Goal: Task Accomplishment & Management: Use online tool/utility

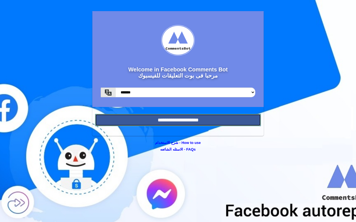
drag, startPoint x: 149, startPoint y: 117, endPoint x: 152, endPoint y: 117, distance: 3.1
click at [150, 118] on input "**********" at bounding box center [178, 120] width 166 height 12
click at [176, 121] on input "**********" at bounding box center [178, 120] width 166 height 12
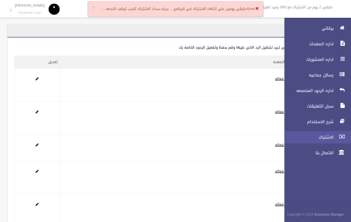
click at [327, 136] on span "الاشتراك" at bounding box center [308, 137] width 56 height 6
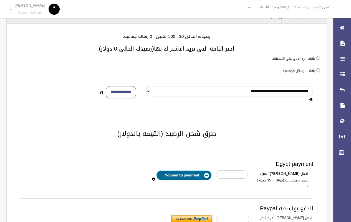
scroll to position [108, 0]
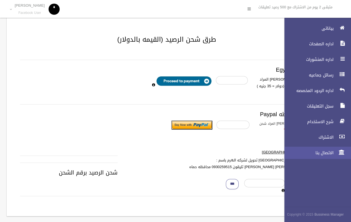
click at [324, 147] on link "الاتصال بنا" at bounding box center [315, 153] width 71 height 12
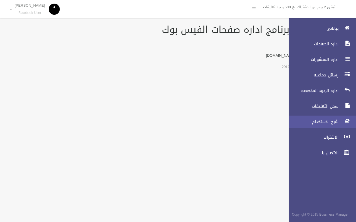
click at [334, 120] on span "شرح الاستخدام" at bounding box center [312, 122] width 56 height 6
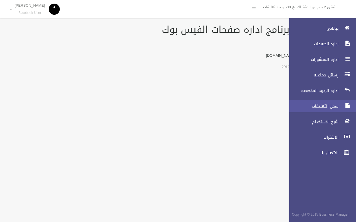
click at [336, 107] on span "سجل التعليقات" at bounding box center [312, 106] width 56 height 6
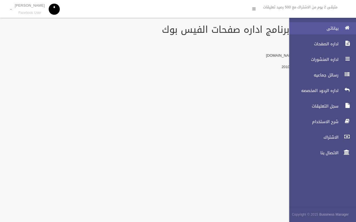
click at [334, 33] on link "بياناتى" at bounding box center [319, 28] width 71 height 12
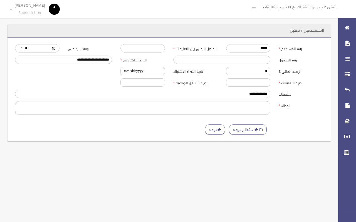
click at [189, 69] on label "تاريخ انتهاء الاشتراك" at bounding box center [195, 71] width 53 height 8
click at [111, 71] on div "**********" at bounding box center [169, 71] width 316 height 8
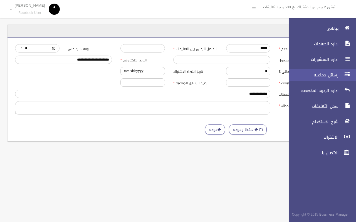
click at [311, 75] on span "رسائل جماعيه" at bounding box center [312, 75] width 56 height 6
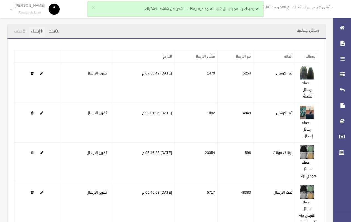
click at [38, 30] on link "إنشاء" at bounding box center [37, 31] width 16 height 10
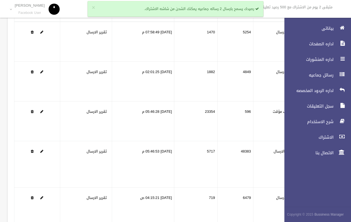
scroll to position [98, 0]
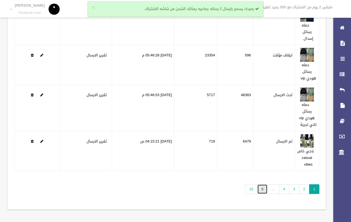
click at [263, 187] on link "9" at bounding box center [263, 189] width 10 height 10
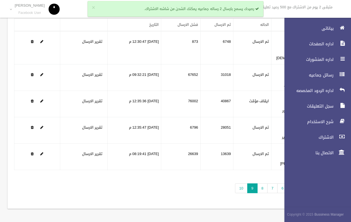
scroll to position [71, 0]
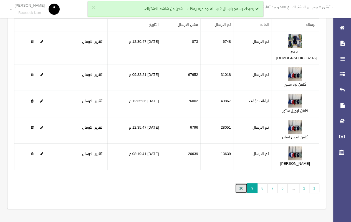
click at [243, 188] on link "10" at bounding box center [241, 188] width 12 height 10
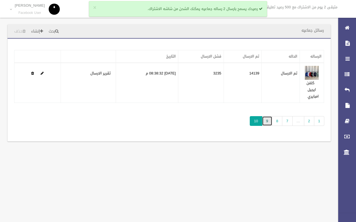
click at [268, 123] on link "9" at bounding box center [267, 121] width 10 height 10
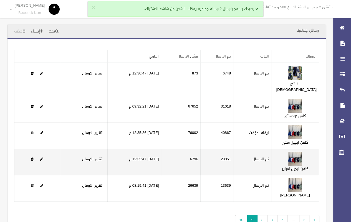
drag, startPoint x: 239, startPoint y: 162, endPoint x: 241, endPoint y: 188, distance: 25.6
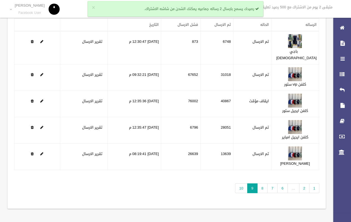
scroll to position [71, 0]
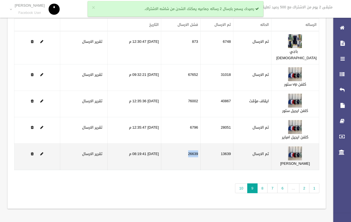
drag, startPoint x: 209, startPoint y: 147, endPoint x: 219, endPoint y: 149, distance: 10.1
click at [201, 149] on td "26639" at bounding box center [180, 157] width 39 height 26
click at [201, 167] on td "26639" at bounding box center [180, 157] width 39 height 26
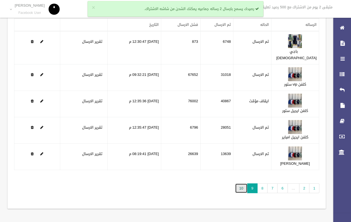
click at [241, 191] on link "10" at bounding box center [241, 188] width 12 height 10
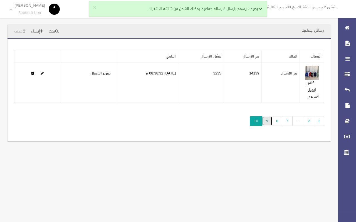
click at [269, 119] on link "9" at bounding box center [267, 121] width 10 height 10
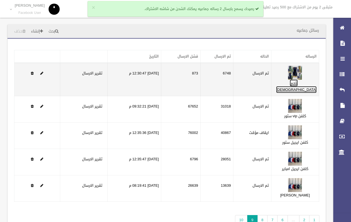
click at [308, 89] on link "باجي بودا" at bounding box center [297, 86] width 40 height 14
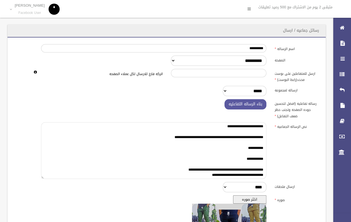
click at [255, 155] on textarea "**********" at bounding box center [154, 150] width 226 height 57
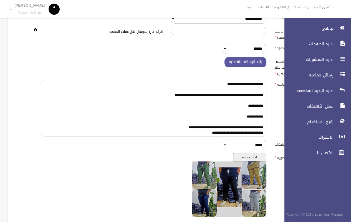
scroll to position [130, 0]
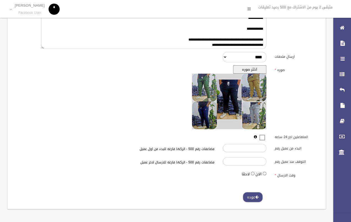
click at [250, 199] on link "عوده" at bounding box center [253, 197] width 20 height 10
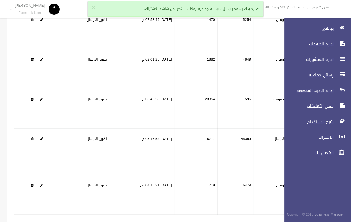
scroll to position [98, 0]
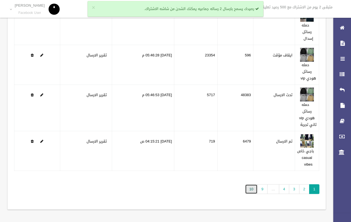
click at [247, 184] on link "10" at bounding box center [251, 189] width 12 height 10
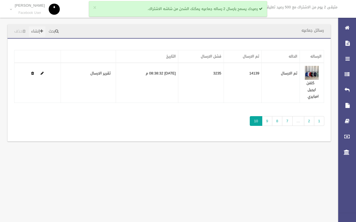
click at [39, 30] on link "إنشاء" at bounding box center [37, 31] width 16 height 10
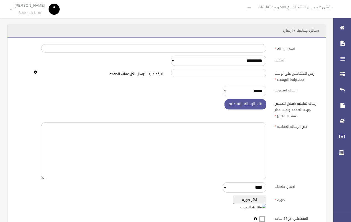
click at [206, 148] on textarea at bounding box center [154, 150] width 226 height 57
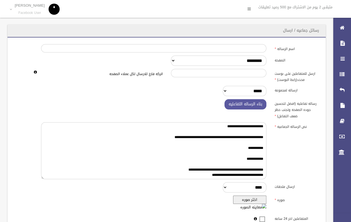
scroll to position [27, 0]
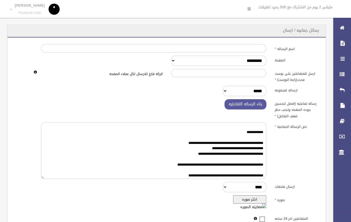
type textarea "**********"
drag, startPoint x: 215, startPoint y: 58, endPoint x: 214, endPoint y: 65, distance: 6.8
click at [215, 58] on select "**********" at bounding box center [219, 61] width 96 height 10
select select "******"
click at [171, 56] on select "**********" at bounding box center [219, 61] width 96 height 10
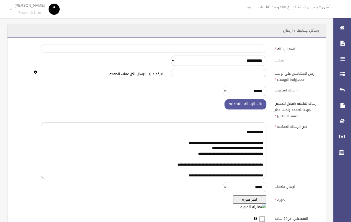
click at [243, 49] on input "اسم الرساله" at bounding box center [154, 48] width 226 height 8
type input "**********"
click at [164, 95] on div "ارساله لمجموعه ***** **** ****" at bounding box center [167, 91] width 312 height 10
click at [240, 202] on button "اختر صوره" at bounding box center [249, 199] width 33 height 8
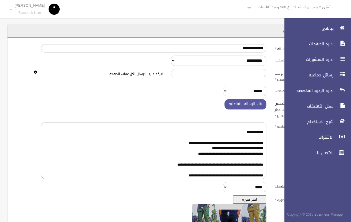
scroll to position [130, 0]
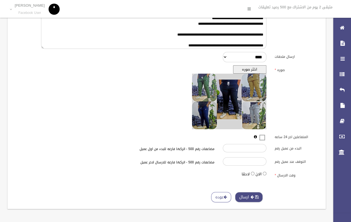
click at [248, 198] on button "ارسال" at bounding box center [249, 197] width 28 height 10
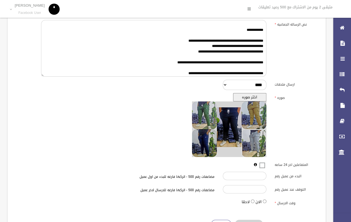
scroll to position [102, 0]
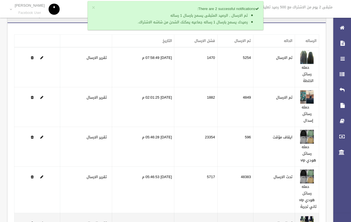
scroll to position [98, 0]
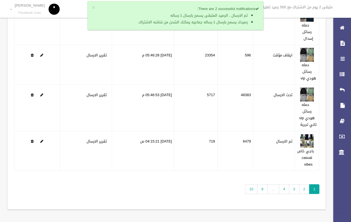
click at [272, 188] on span "…" at bounding box center [274, 189] width 12 height 10
click at [279, 188] on span "…" at bounding box center [274, 189] width 12 height 10
click at [285, 188] on link "4" at bounding box center [284, 189] width 10 height 10
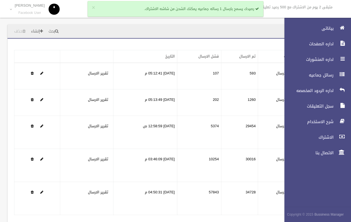
scroll to position [44, 0]
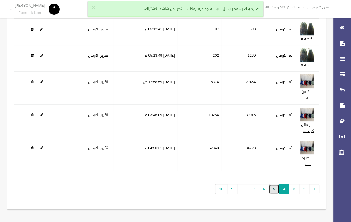
click at [272, 189] on link "5" at bounding box center [274, 189] width 10 height 10
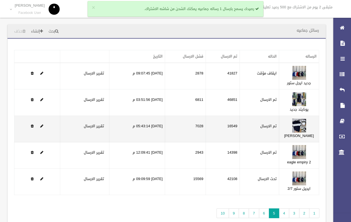
click at [39, 136] on td at bounding box center [37, 129] width 46 height 26
click at [41, 129] on link at bounding box center [41, 126] width 3 height 7
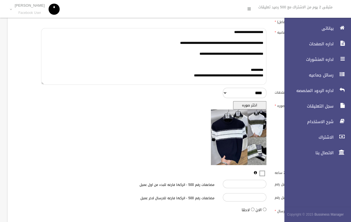
scroll to position [121, 0]
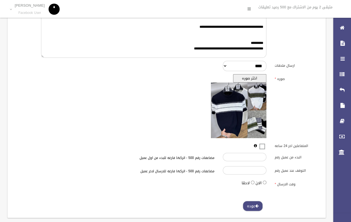
click at [243, 206] on link "عوده" at bounding box center [253, 206] width 20 height 10
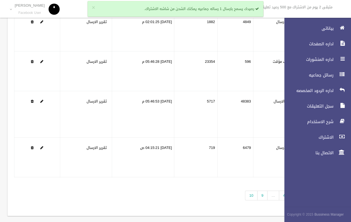
scroll to position [98, 0]
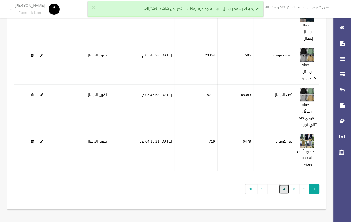
click at [284, 188] on link "4" at bounding box center [284, 189] width 10 height 10
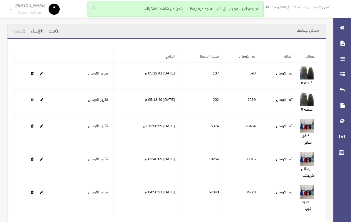
scroll to position [44, 0]
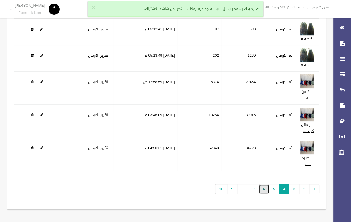
click at [261, 191] on link "6" at bounding box center [264, 189] width 10 height 10
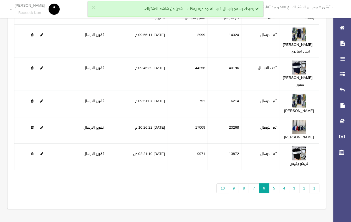
scroll to position [39, 0]
click at [351, 148] on html "× رصيدك يسمح بارسال 1 رساله جماعيه يمكنك الشحن من شاشه الاشتراك. متبقى 2 يوم من…" at bounding box center [175, 73] width 351 height 222
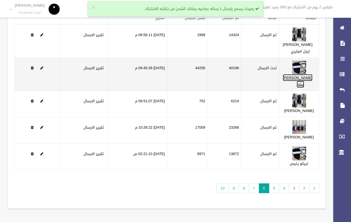
click at [305, 86] on link "[PERSON_NAME] ستور" at bounding box center [298, 81] width 30 height 14
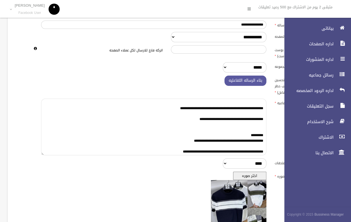
scroll to position [108, 0]
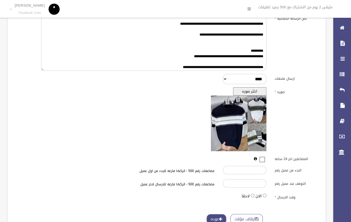
click at [214, 214] on link "عوده" at bounding box center [217, 219] width 20 height 10
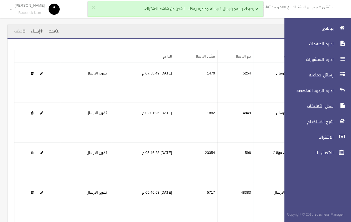
scroll to position [94, 0]
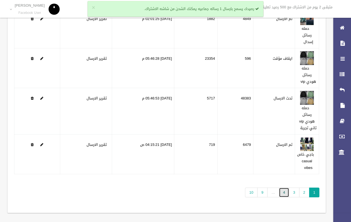
click at [281, 191] on link "4" at bounding box center [284, 193] width 10 height 10
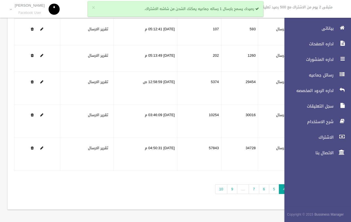
scroll to position [44, 0]
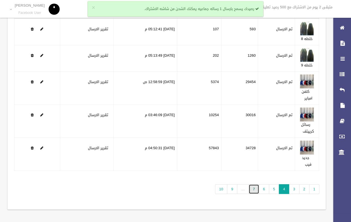
click at [251, 191] on link "7" at bounding box center [254, 189] width 10 height 10
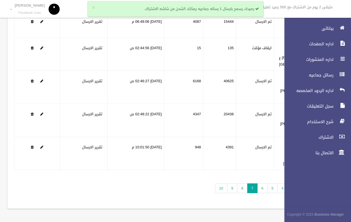
scroll to position [84, 0]
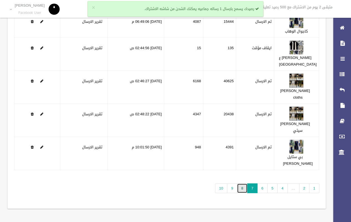
click at [244, 184] on link "8" at bounding box center [242, 188] width 10 height 10
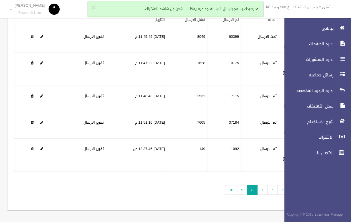
scroll to position [54, 0]
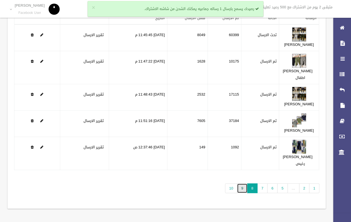
click at [242, 193] on link "9" at bounding box center [242, 188] width 10 height 10
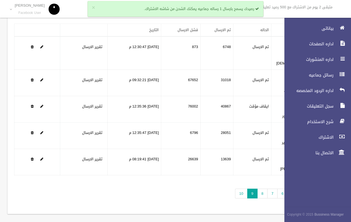
scroll to position [66, 0]
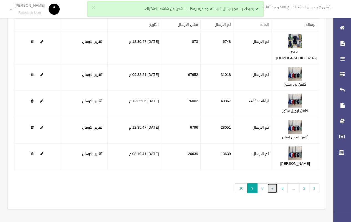
click at [275, 193] on link "7" at bounding box center [273, 188] width 10 height 10
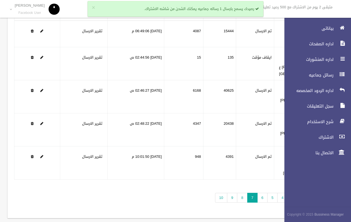
scroll to position [68, 0]
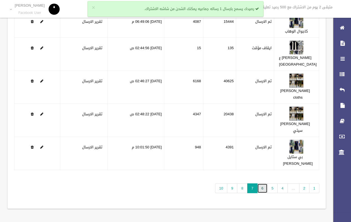
click at [265, 193] on link "6" at bounding box center [263, 188] width 10 height 10
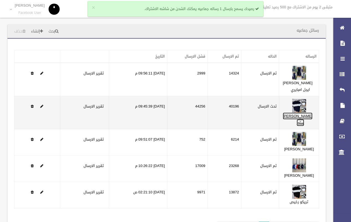
click at [305, 126] on link "[PERSON_NAME] ستور" at bounding box center [298, 120] width 30 height 14
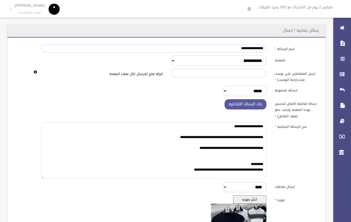
click at [194, 171] on textarea "**********" at bounding box center [154, 150] width 226 height 57
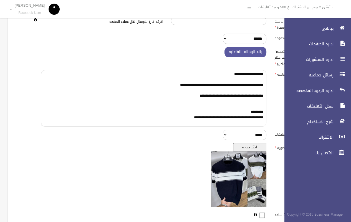
scroll to position [109, 0]
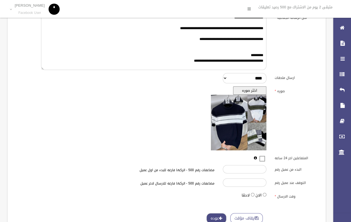
click at [213, 215] on link "عوده" at bounding box center [217, 218] width 20 height 10
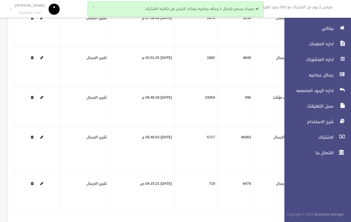
scroll to position [98, 0]
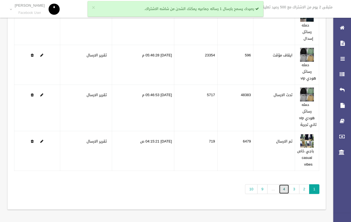
click at [281, 188] on link "4" at bounding box center [284, 189] width 10 height 10
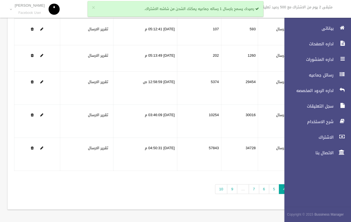
scroll to position [44, 0]
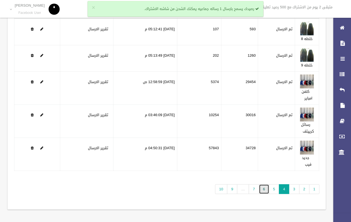
click at [264, 191] on link "6" at bounding box center [264, 189] width 10 height 10
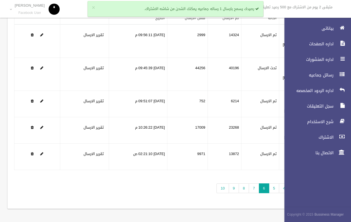
scroll to position [67, 0]
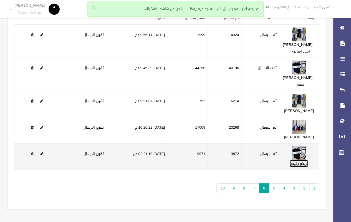
click at [307, 160] on link "تريكو رخيص" at bounding box center [299, 163] width 19 height 7
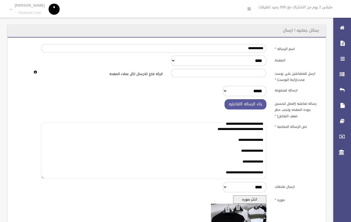
scroll to position [21, 0]
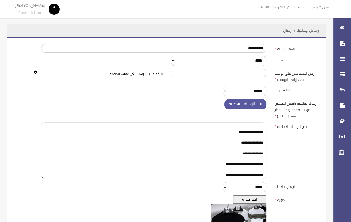
drag, startPoint x: 241, startPoint y: 153, endPoint x: 246, endPoint y: 153, distance: 4.5
click at [246, 153] on textarea "**********" at bounding box center [154, 150] width 226 height 57
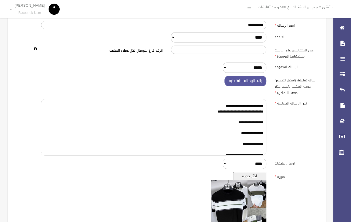
scroll to position [0, 0]
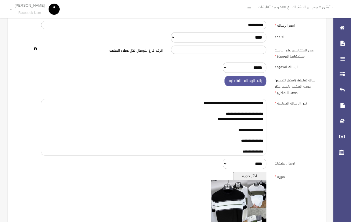
type textarea "**********"
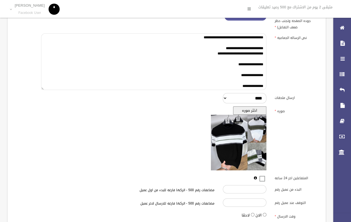
scroll to position [130, 0]
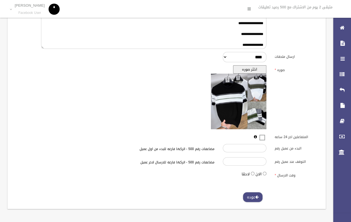
click at [246, 193] on link "عوده" at bounding box center [253, 197] width 20 height 10
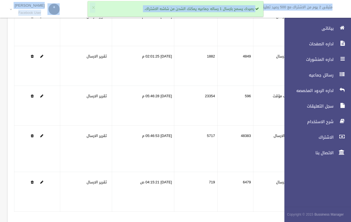
scroll to position [93, 0]
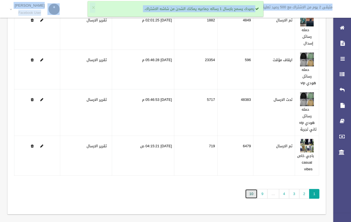
click at [254, 189] on link "10" at bounding box center [251, 194] width 12 height 10
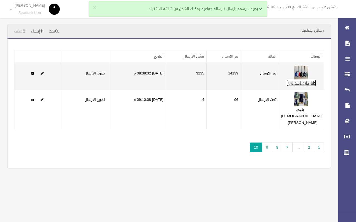
click at [309, 86] on link "كلفن ايجيل امبايري" at bounding box center [300, 82] width 29 height 7
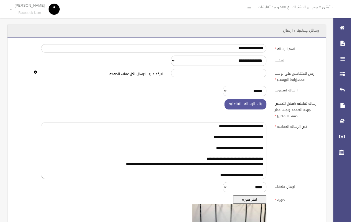
scroll to position [11, 0]
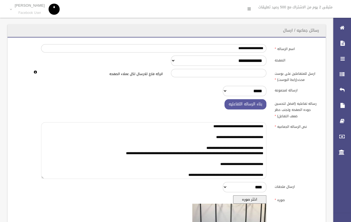
drag, startPoint x: 260, startPoint y: 171, endPoint x: 126, endPoint y: 179, distance: 135.0
click at [126, 180] on div "**********" at bounding box center [166, 178] width 305 height 268
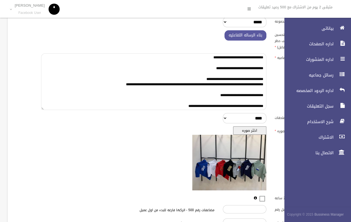
scroll to position [130, 0]
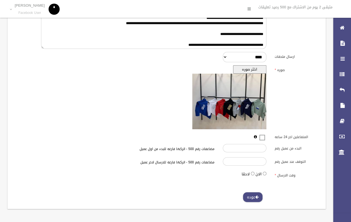
click at [257, 200] on link "عوده" at bounding box center [253, 197] width 20 height 10
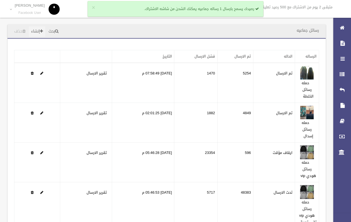
click at [41, 32] on link "إنشاء" at bounding box center [37, 31] width 16 height 10
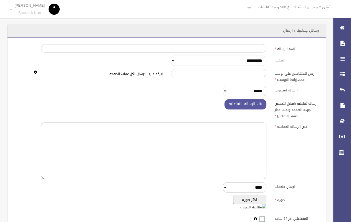
click at [241, 61] on select "**********" at bounding box center [219, 61] width 96 height 10
select select "******"
click at [171, 56] on select "**********" at bounding box center [219, 61] width 96 height 10
click at [254, 46] on input "اسم الرساله" at bounding box center [154, 48] width 226 height 8
type input "*"
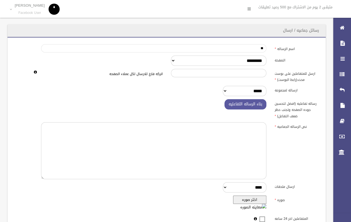
type input "*"
type input "**********"
click at [242, 168] on textarea at bounding box center [154, 150] width 226 height 57
paste textarea "**********"
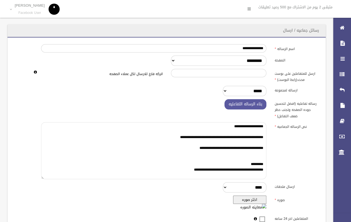
scroll to position [16, 0]
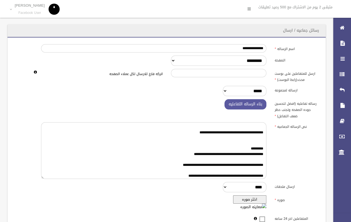
click at [250, 199] on button "اختر صوره" at bounding box center [249, 199] width 33 height 8
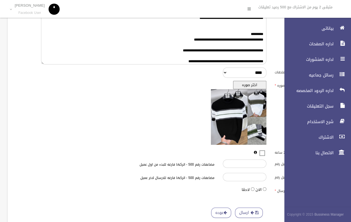
scroll to position [130, 0]
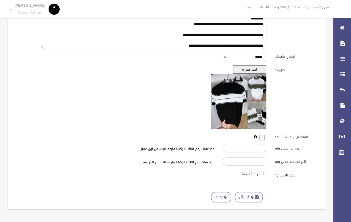
click at [254, 66] on button "اختر صوره" at bounding box center [249, 69] width 33 height 8
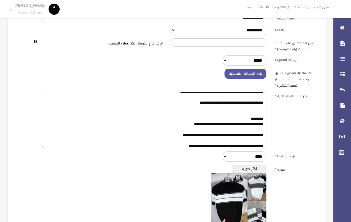
scroll to position [16, 0]
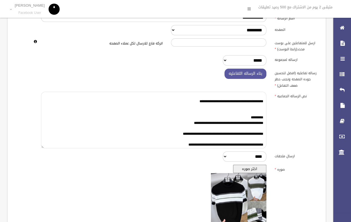
click at [184, 123] on textarea "**********" at bounding box center [154, 120] width 226 height 57
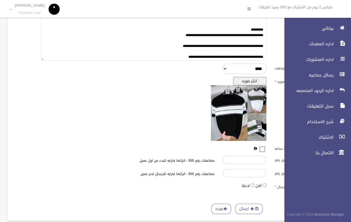
scroll to position [121, 0]
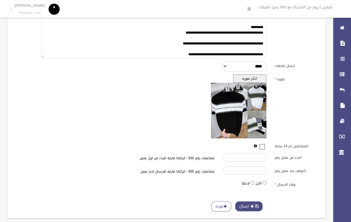
type textarea "**********"
click at [244, 207] on button "ارسال" at bounding box center [249, 206] width 28 height 10
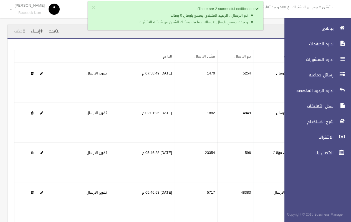
scroll to position [98, 0]
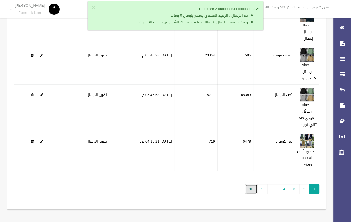
click at [252, 189] on link "10" at bounding box center [251, 189] width 12 height 10
